Goal: Information Seeking & Learning: Learn about a topic

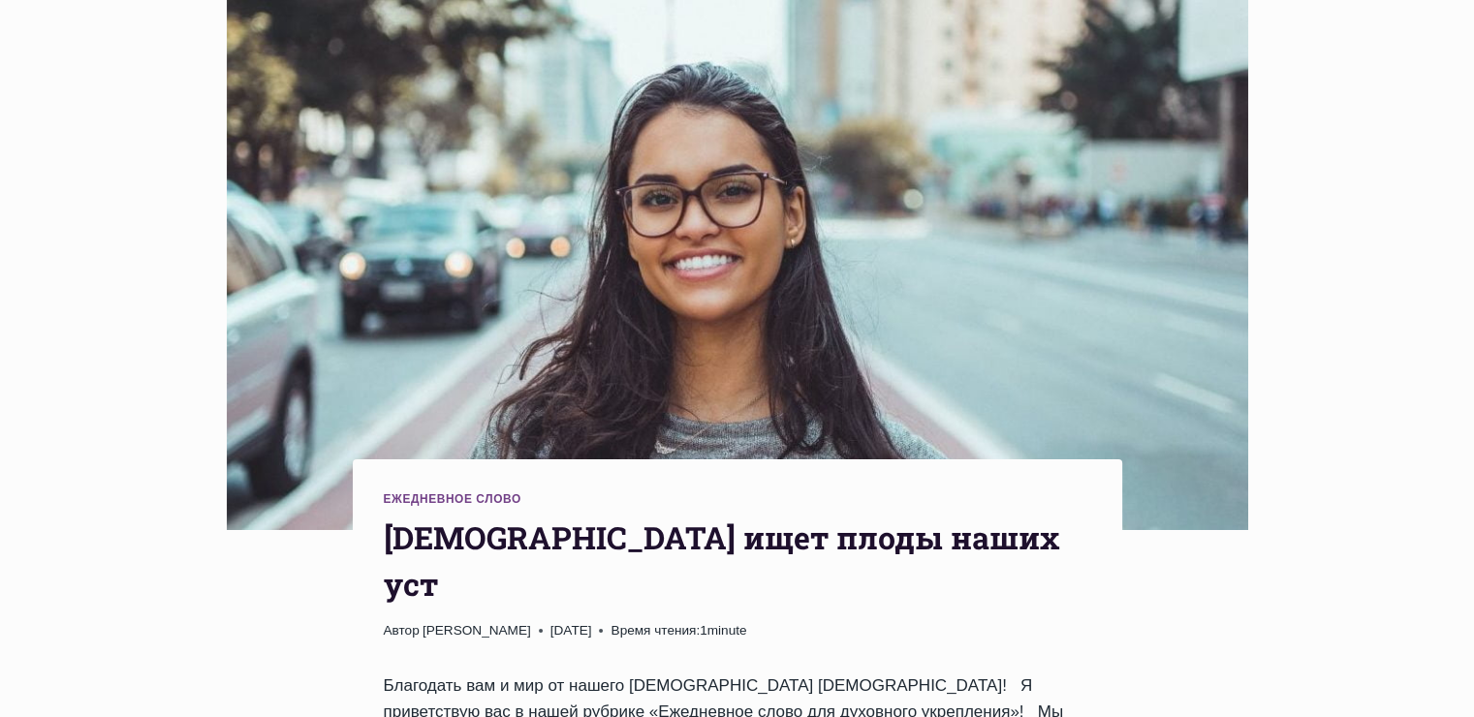
scroll to position [388, 0]
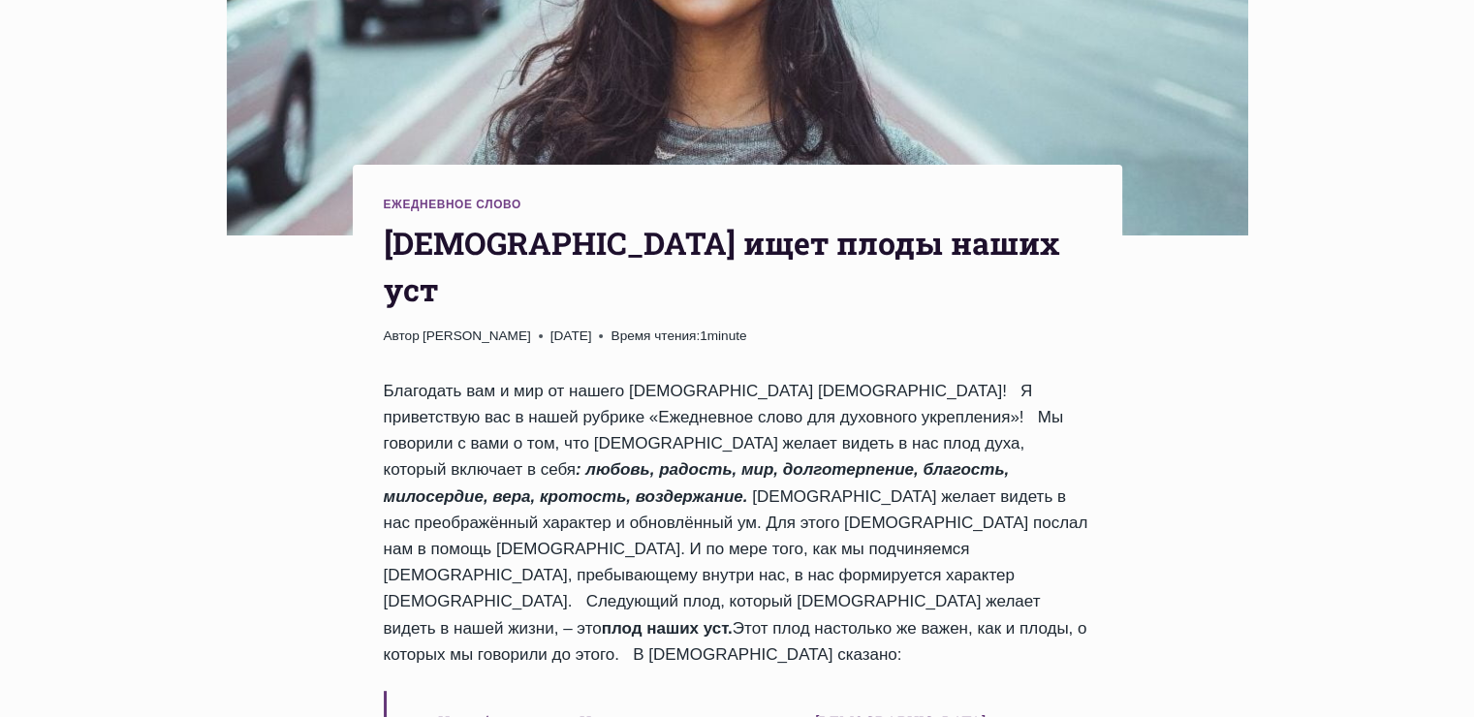
scroll to position [582, 0]
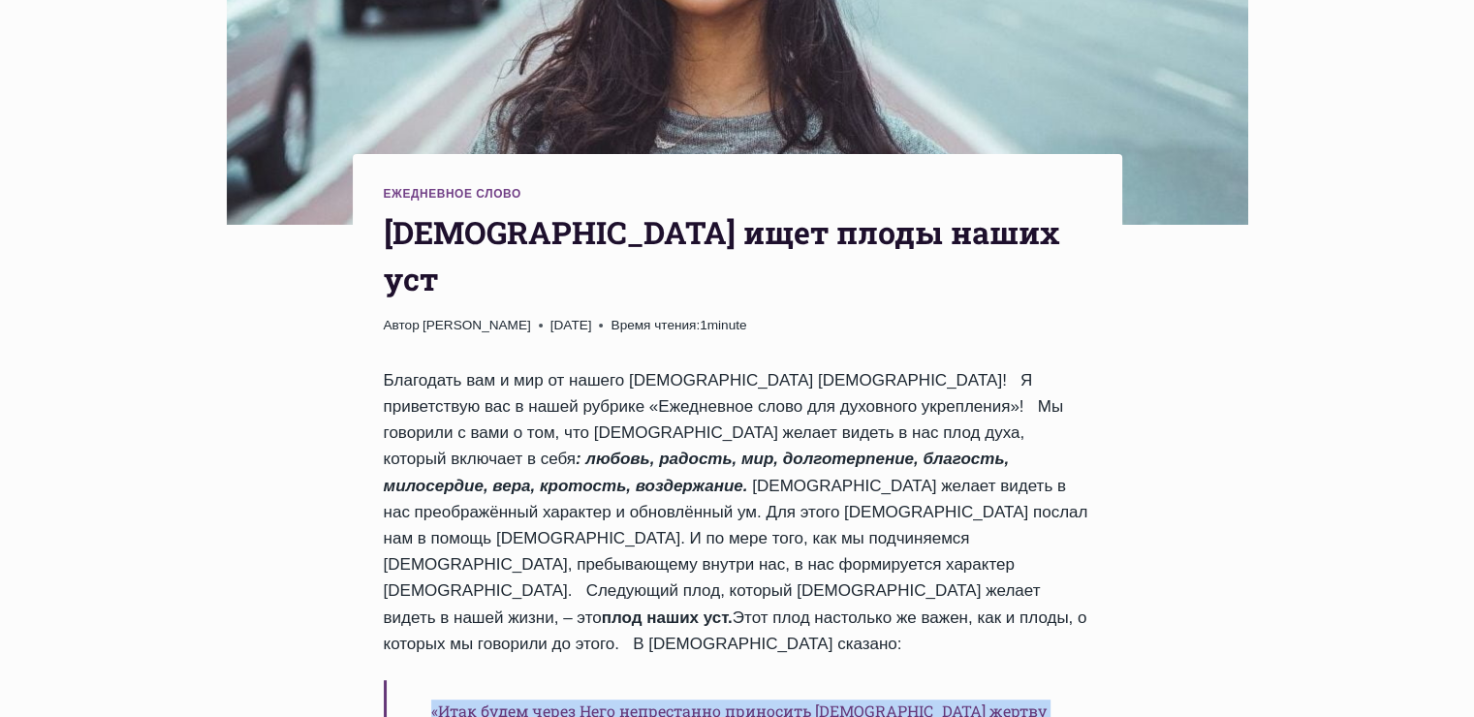
drag, startPoint x: 935, startPoint y: 567, endPoint x: 398, endPoint y: 522, distance: 538.9
click at [398, 680] on h6 "«Итак будем через Него непрестанно приносить [DEMOGRAPHIC_DATA] жертву хвалы, т…" at bounding box center [738, 722] width 708 height 85
copy h6 "«Итак будем через Него непрестанно приносить [DEMOGRAPHIC_DATA] жертву хвалы, т…"
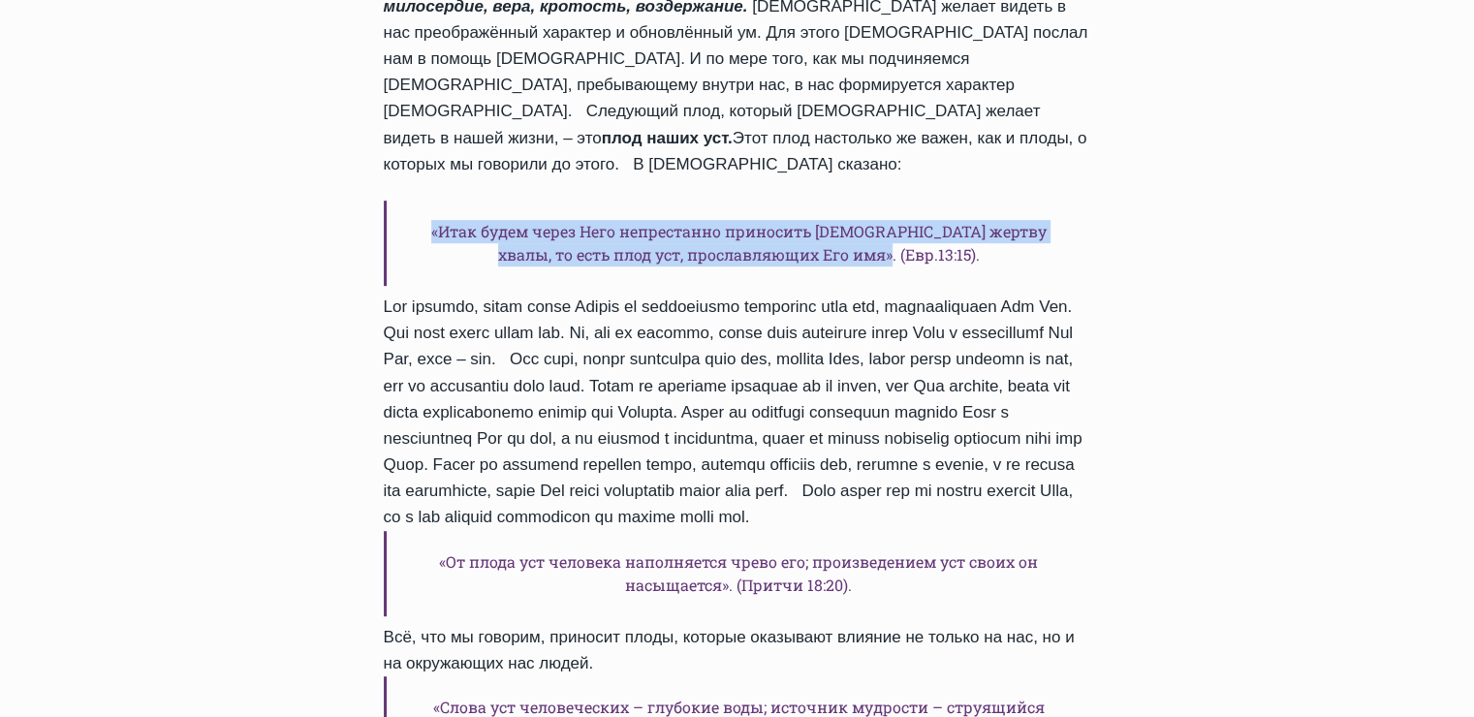
scroll to position [1066, 0]
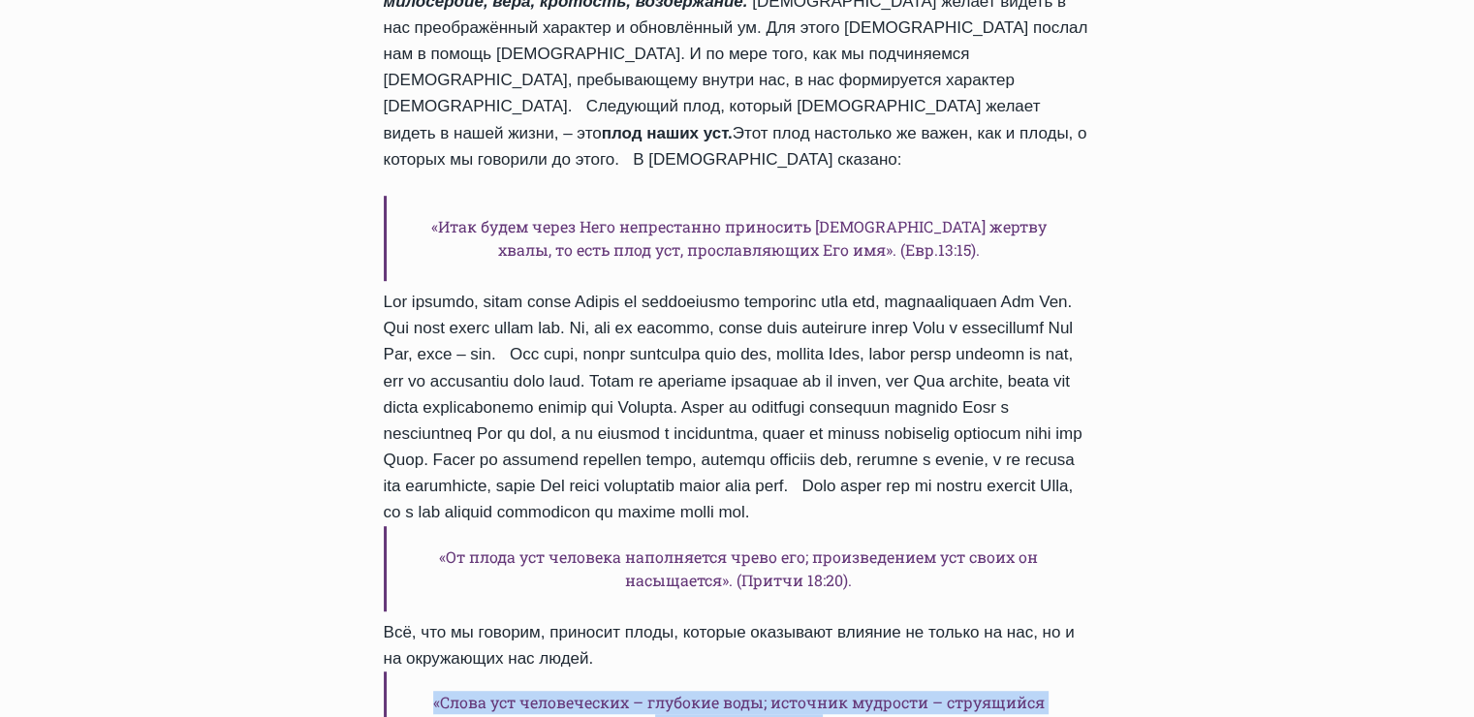
drag, startPoint x: 842, startPoint y: 585, endPoint x: 391, endPoint y: 543, distance: 453.7
click at [391, 672] on h6 "«Слова уст человеческих – глубокие воды; источник мудрости – струящийся поток».…" at bounding box center [738, 714] width 708 height 85
copy h6 "«Слова уст человеческих – глубокие воды; источник мудрости – струящийся поток».…"
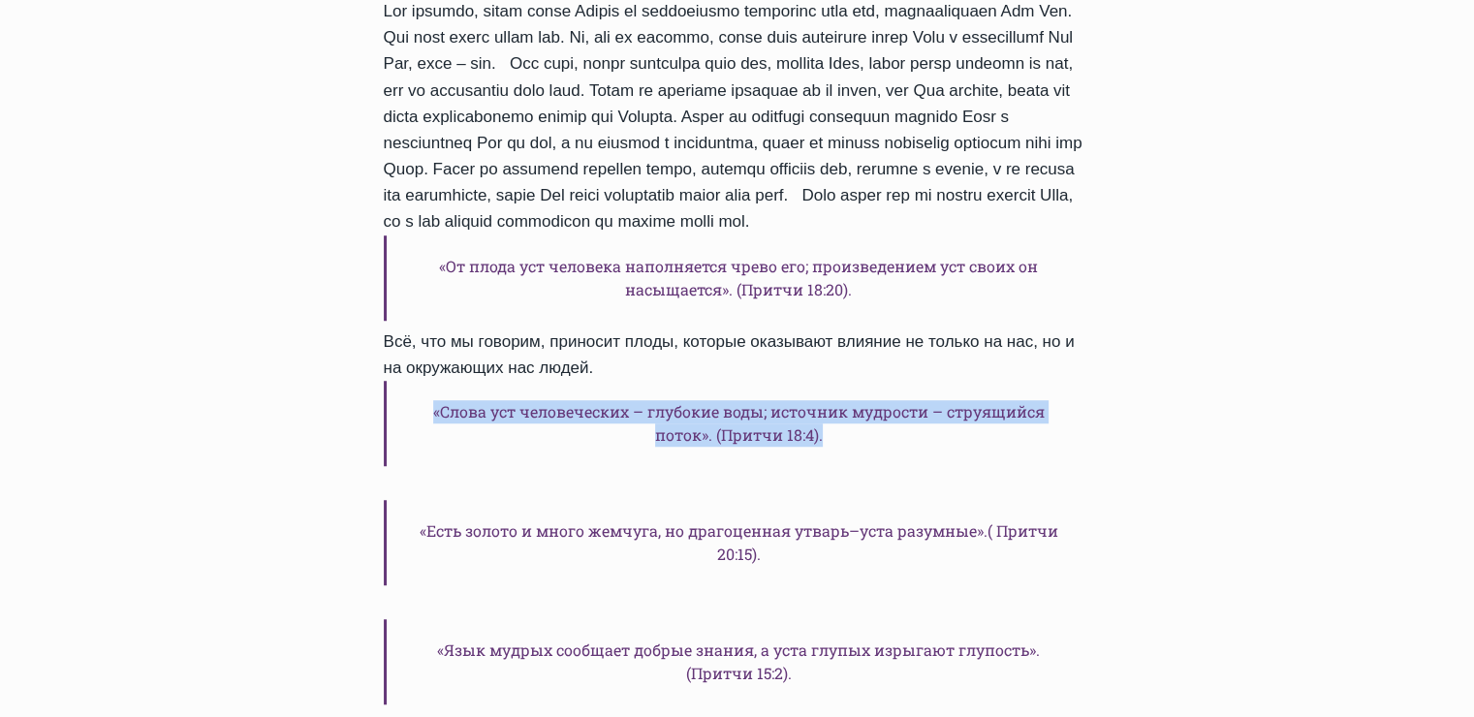
scroll to position [1454, 0]
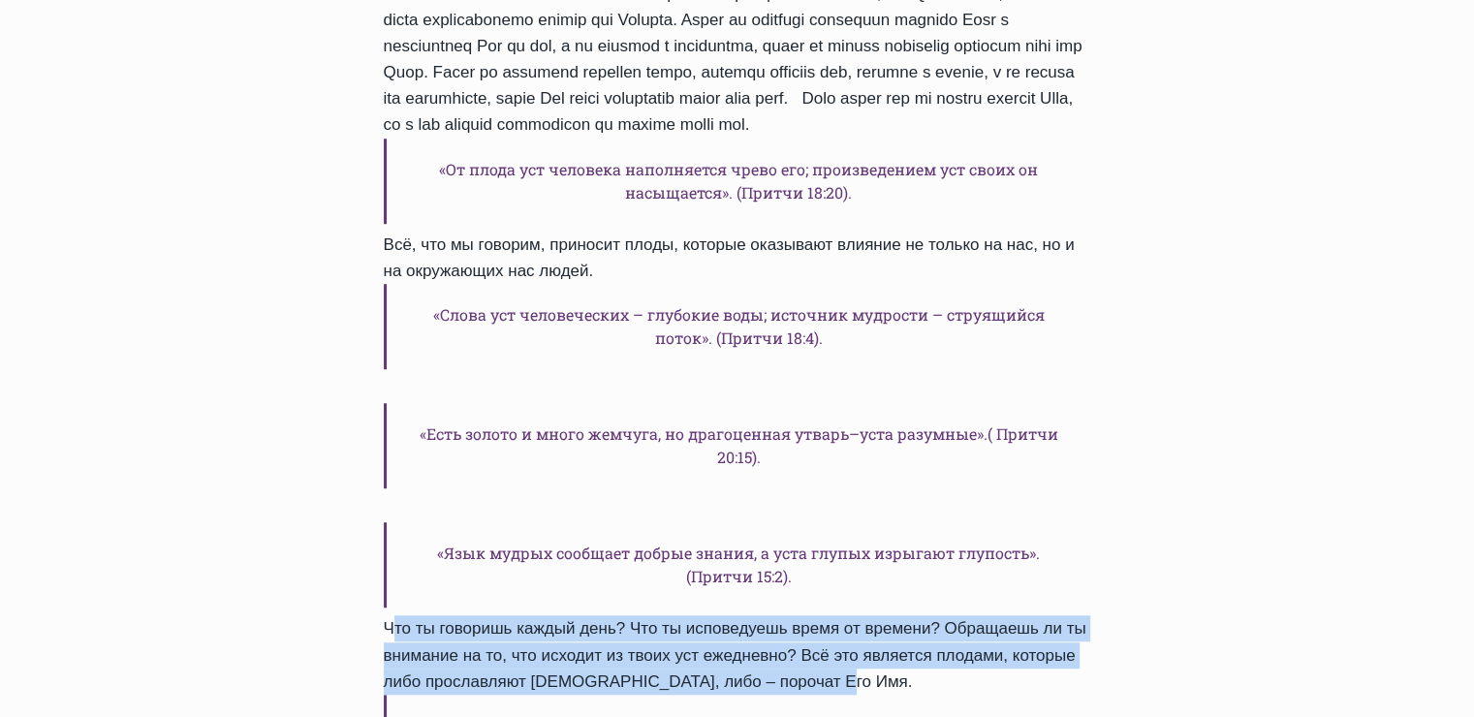
drag, startPoint x: 789, startPoint y: 538, endPoint x: 304, endPoint y: 487, distance: 487.4
click at [304, 487] on div "Ежедневное слово [DEMOGRAPHIC_DATA] ищет плоды наших уст Автор [PERSON_NAME] [D…" at bounding box center [737, 651] width 1474 height 3748
copy div "Что ты говоришь каждый день? Что ты исповедуешь время от времени? Обращаешь ли …"
